Goal: Information Seeking & Learning: Learn about a topic

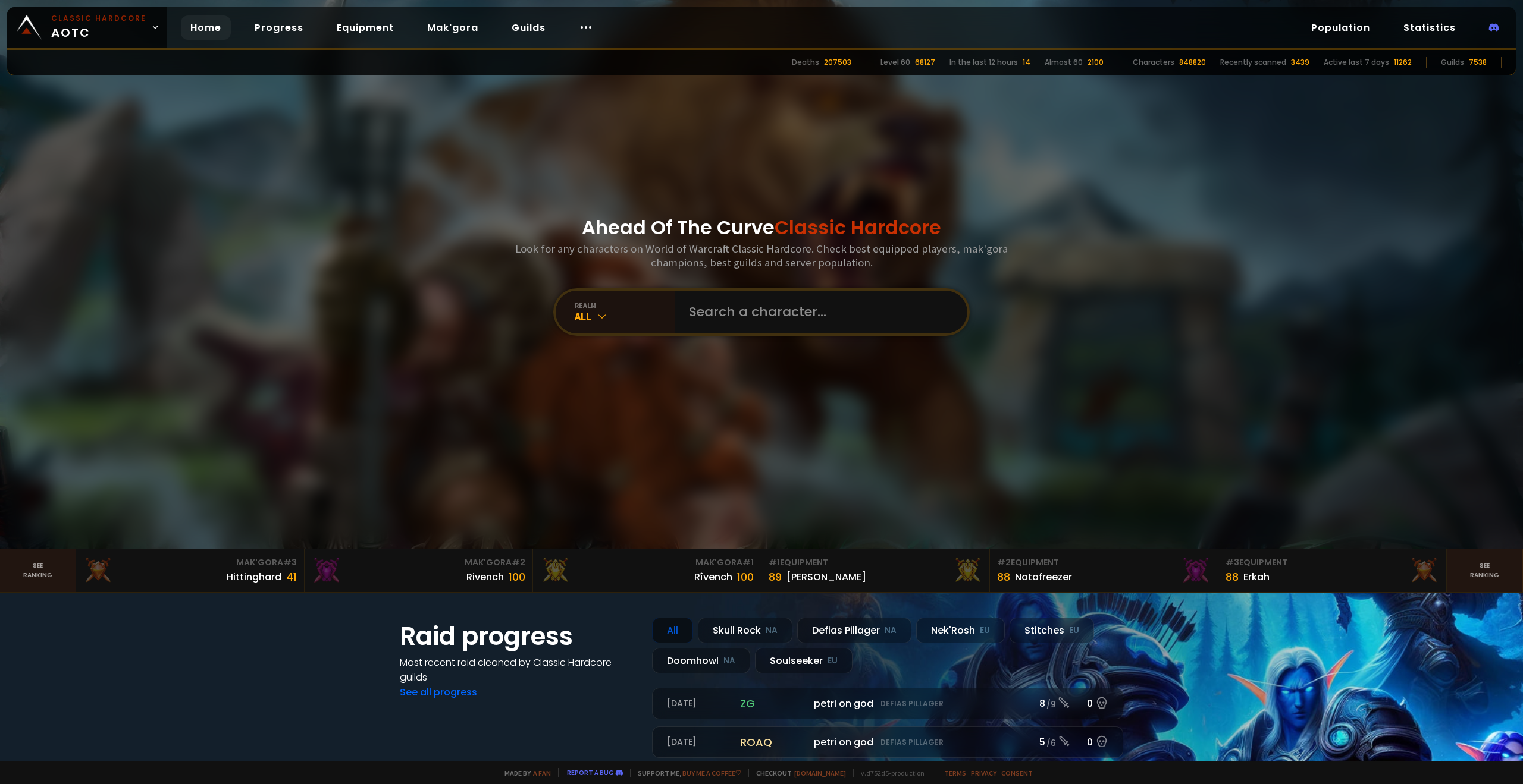
click at [712, 304] on input "text" at bounding box center [817, 312] width 271 height 43
type input "[PERSON_NAME]"
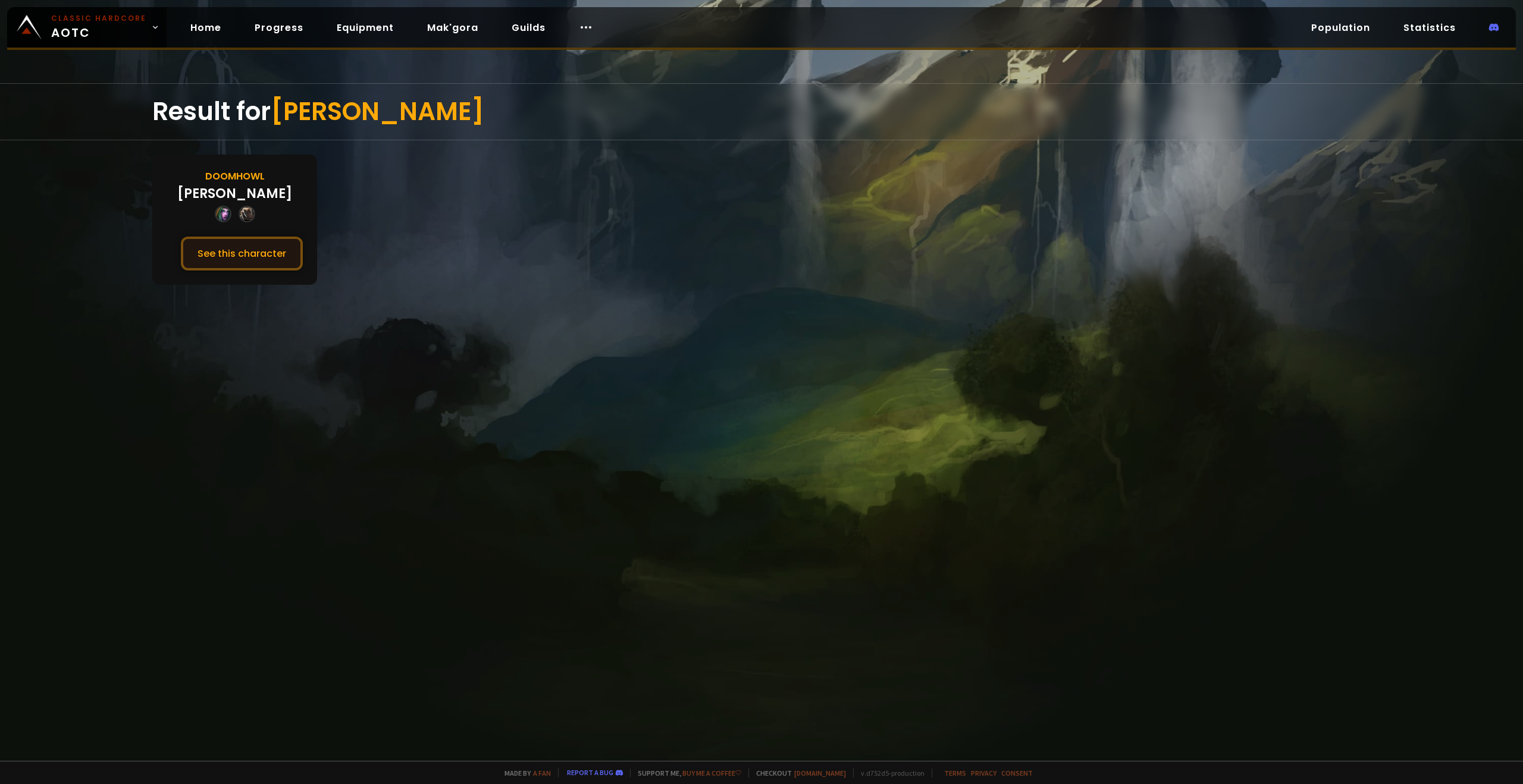
click at [279, 249] on button "See this character" at bounding box center [241, 254] width 122 height 34
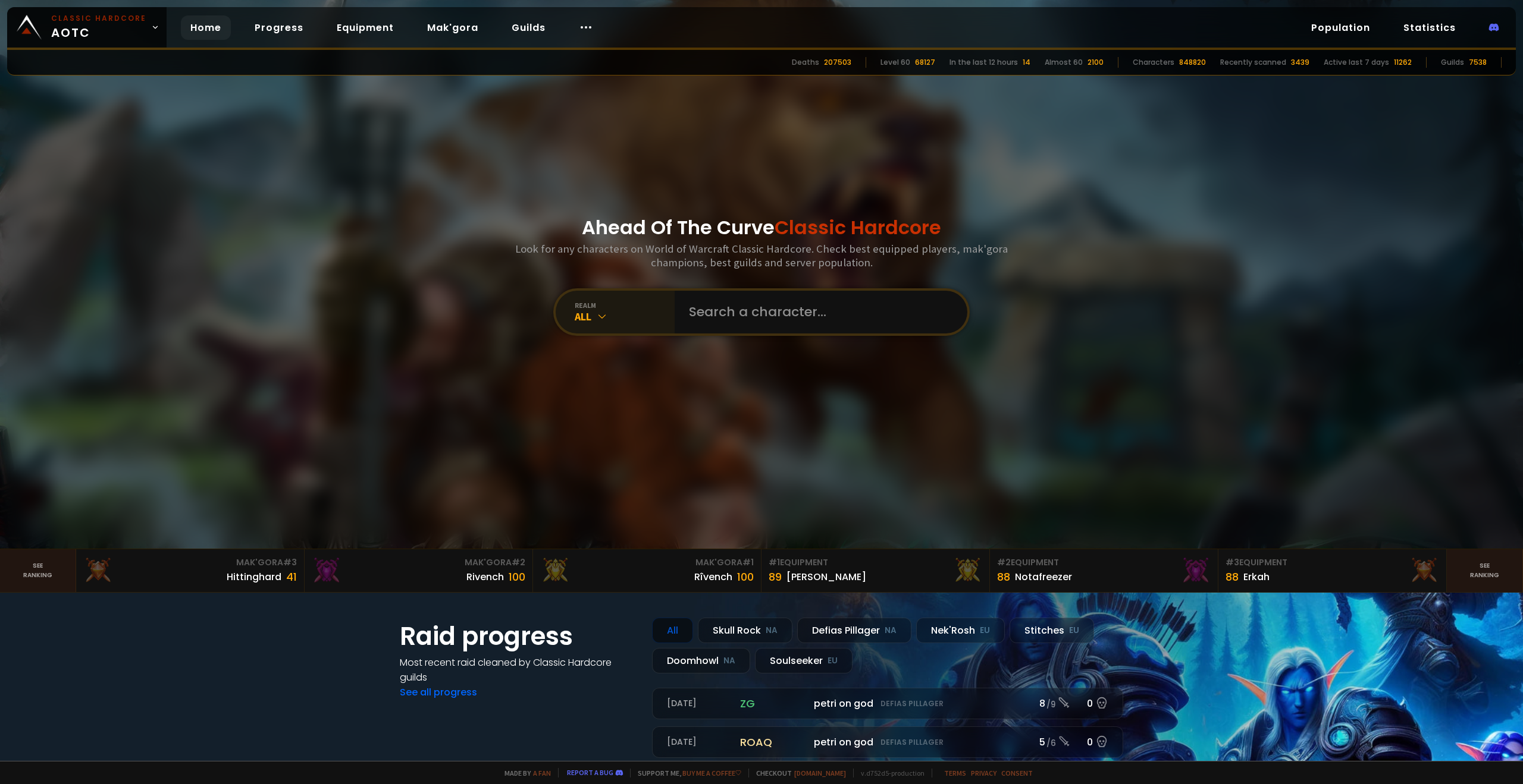
click at [665, 307] on div "realm" at bounding box center [624, 305] width 100 height 9
click at [715, 311] on input "text" at bounding box center [817, 312] width 271 height 43
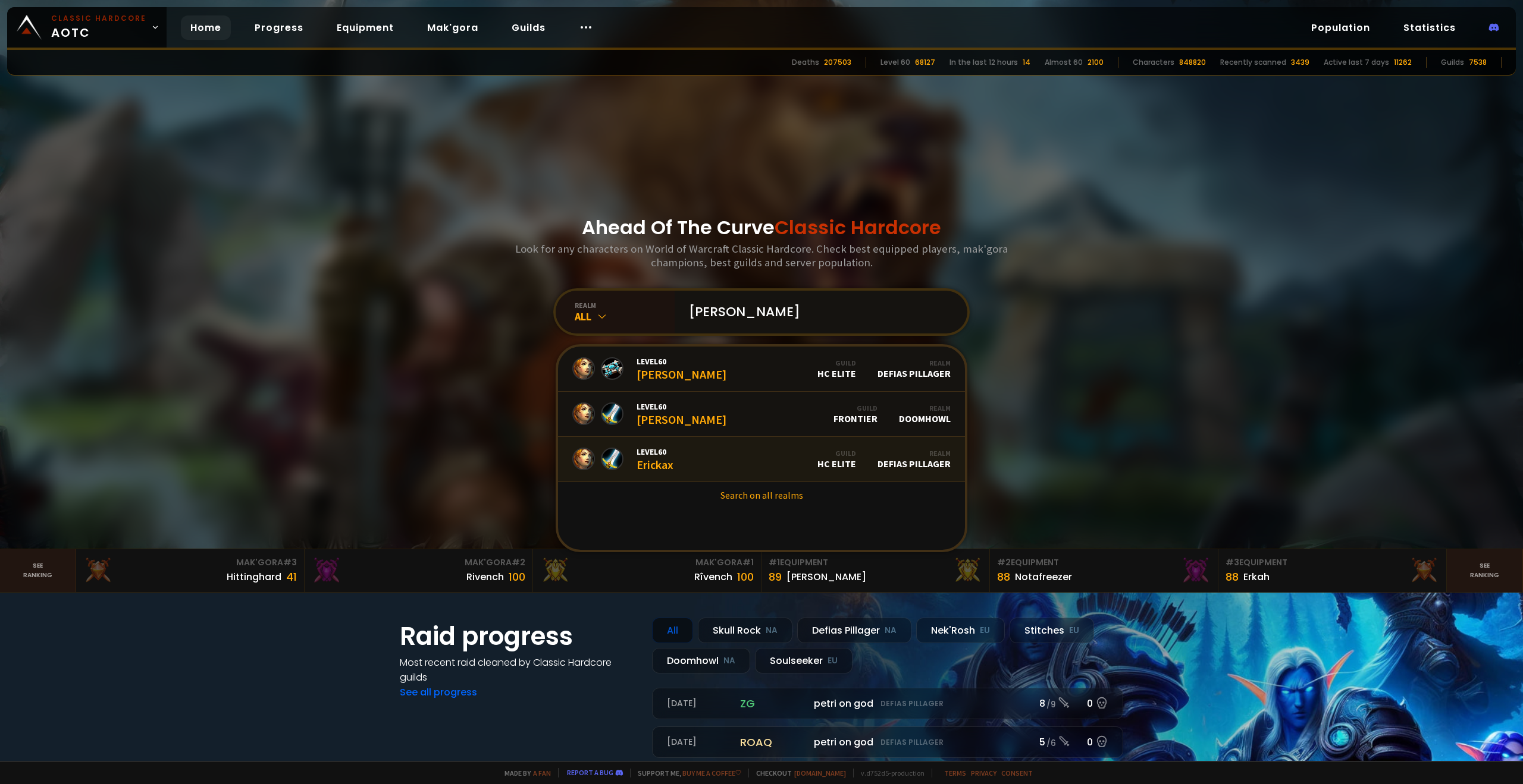
type input "[PERSON_NAME]"
click at [676, 419] on link "Level 60 Ericka Guild Frontier Realm Doomhowl" at bounding box center [761, 415] width 407 height 45
